Goal: Check status

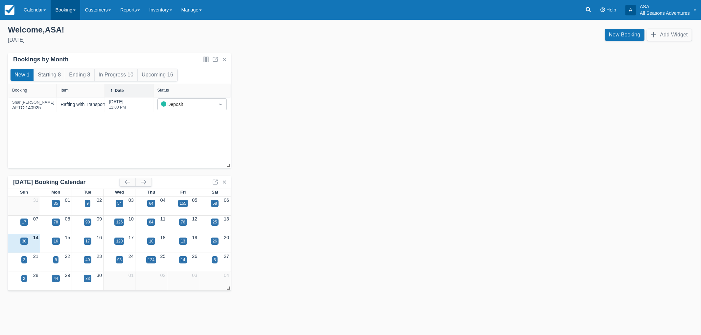
click at [73, 11] on link "Booking" at bounding box center [66, 10] width 30 height 20
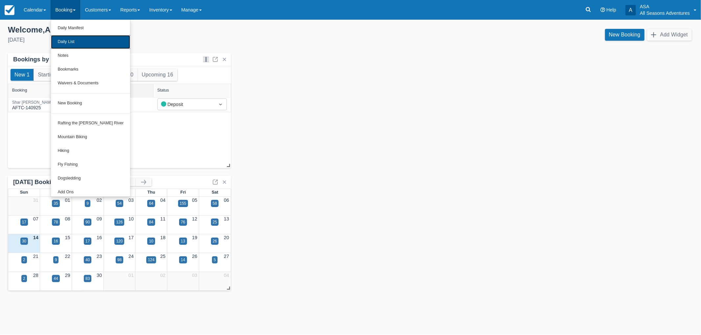
click at [80, 39] on link "Daily List" at bounding box center [90, 42] width 79 height 14
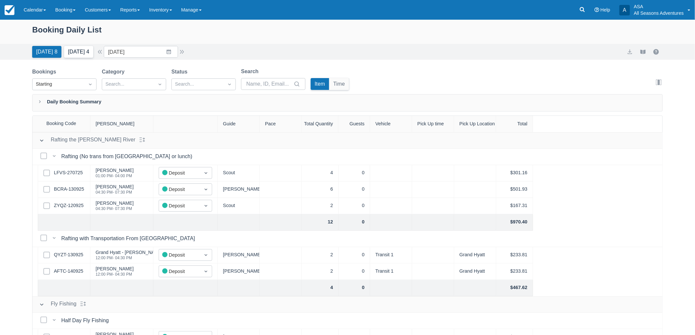
click at [87, 55] on button "Tomorrow 4" at bounding box center [78, 52] width 29 height 12
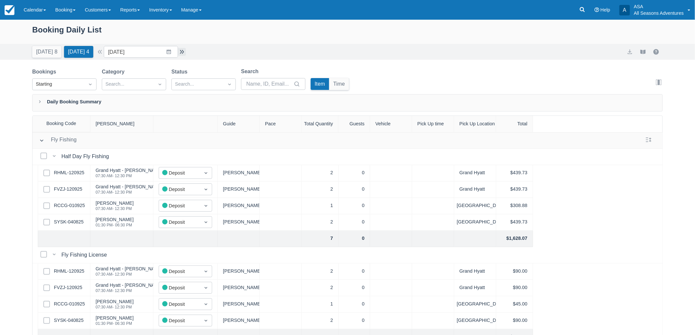
click at [185, 51] on button "button" at bounding box center [182, 52] width 8 height 8
type input "09/16/25"
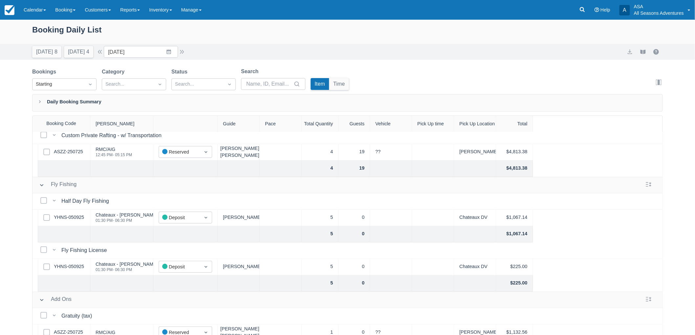
scroll to position [32, 0]
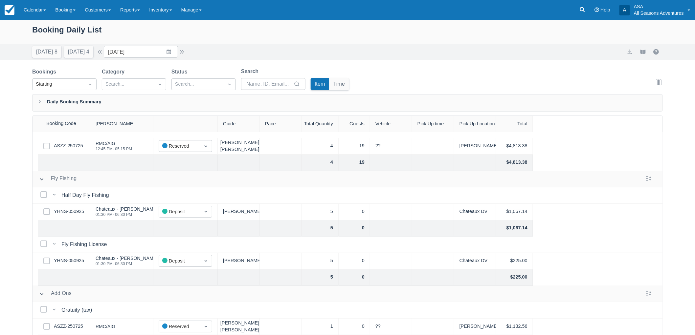
click at [74, 211] on div "Select Row YHNS-050925" at bounding box center [64, 212] width 53 height 16
click at [76, 208] on link "YHNS-050925" at bounding box center [69, 211] width 30 height 7
